Goal: Navigation & Orientation: Find specific page/section

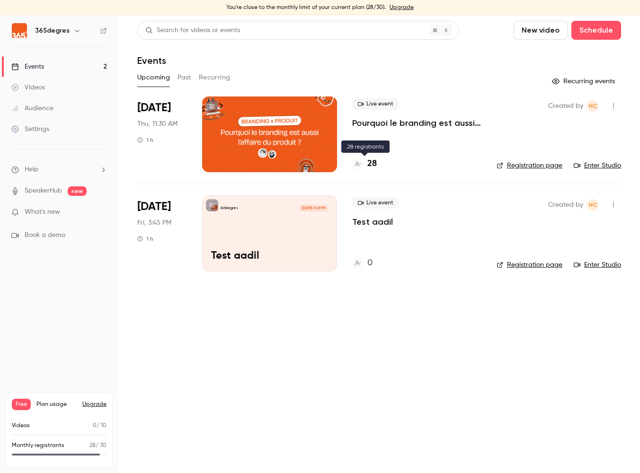
click at [369, 164] on h4 "28" at bounding box center [371, 164] width 9 height 13
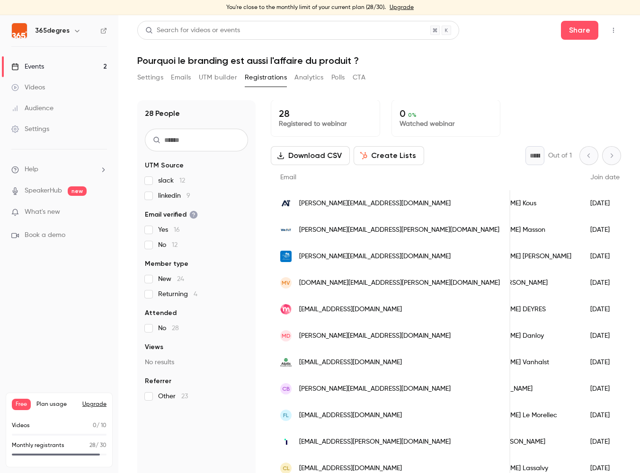
scroll to position [0, 52]
